Goal: Transaction & Acquisition: Purchase product/service

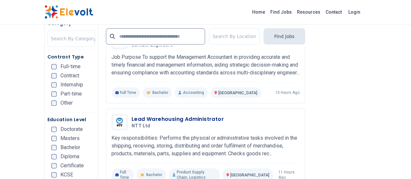
scroll to position [1348, 0]
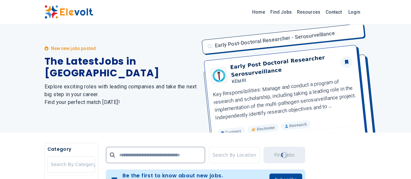
scroll to position [0, 0]
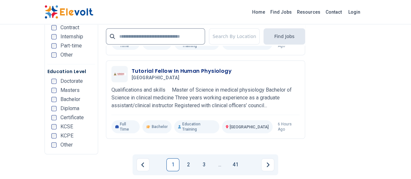
scroll to position [1424, 0]
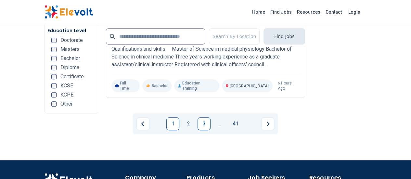
click at [210, 117] on link "3" at bounding box center [203, 123] width 13 height 13
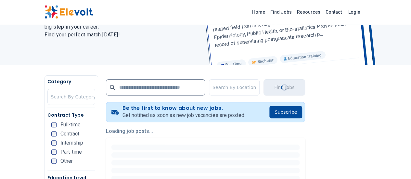
scroll to position [0, 0]
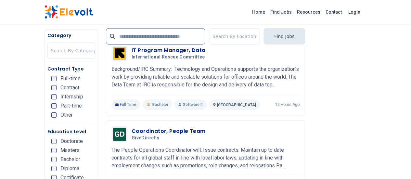
scroll to position [1050, 0]
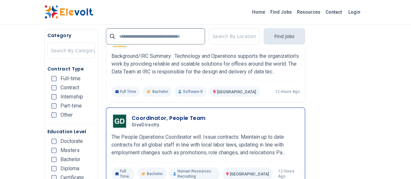
click at [132, 114] on h3 "Coordinator, People Team" at bounding box center [169, 118] width 74 height 8
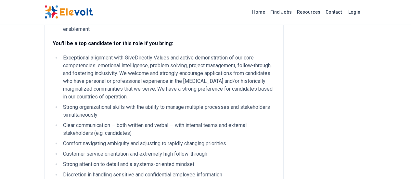
scroll to position [327, 0]
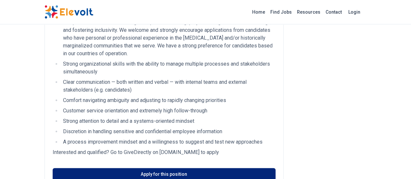
click at [159, 168] on link "Apply for this position" at bounding box center [164, 174] width 223 height 12
click at [161, 168] on link "Apply for this position" at bounding box center [164, 174] width 223 height 12
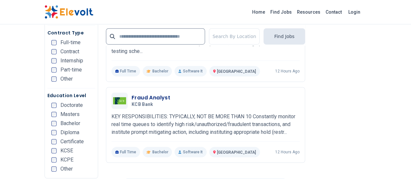
scroll to position [1455, 0]
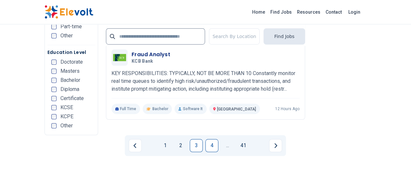
click at [212, 139] on link "4" at bounding box center [211, 145] width 13 height 13
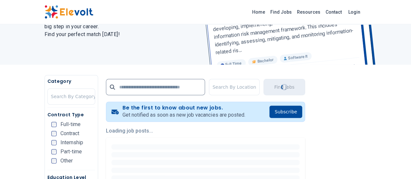
scroll to position [0, 0]
